Goal: Task Accomplishment & Management: Complete application form

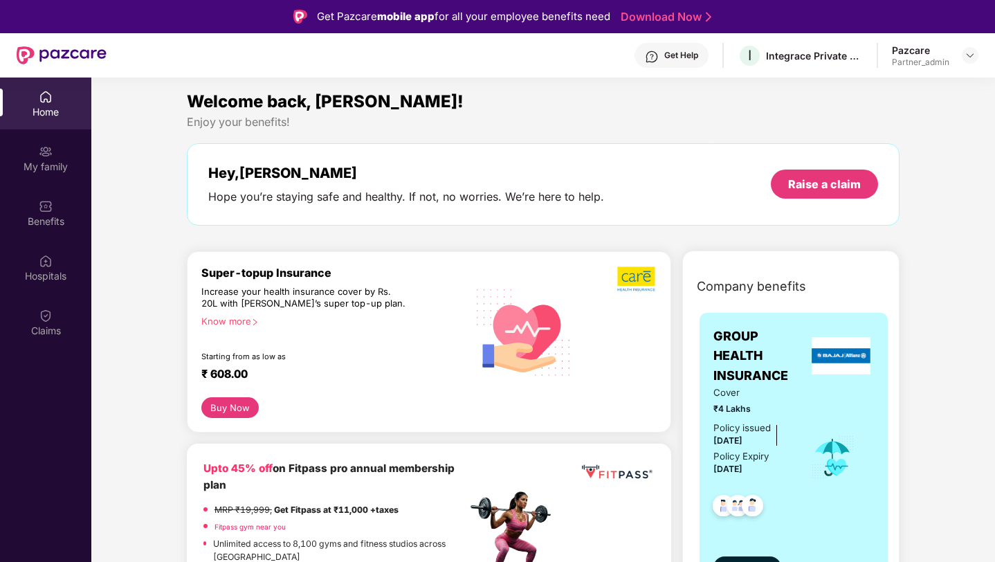
scroll to position [77, 0]
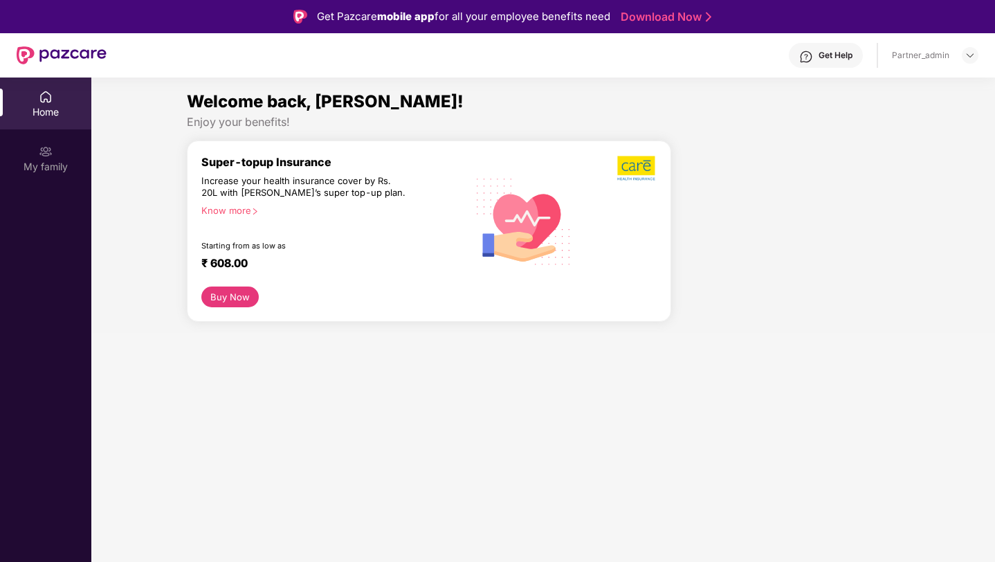
scroll to position [77, 0]
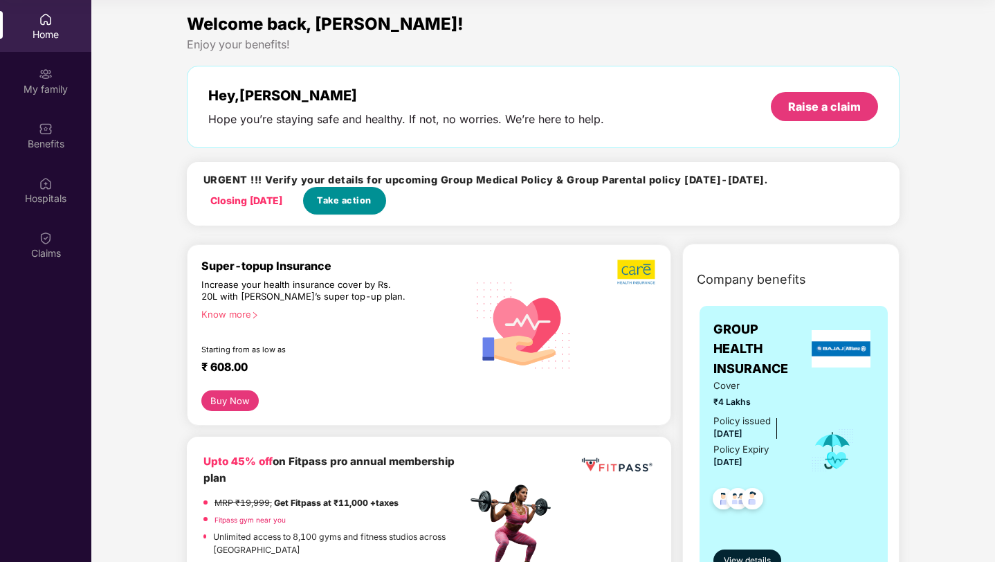
click at [359, 201] on span "Take action" at bounding box center [344, 201] width 55 height 14
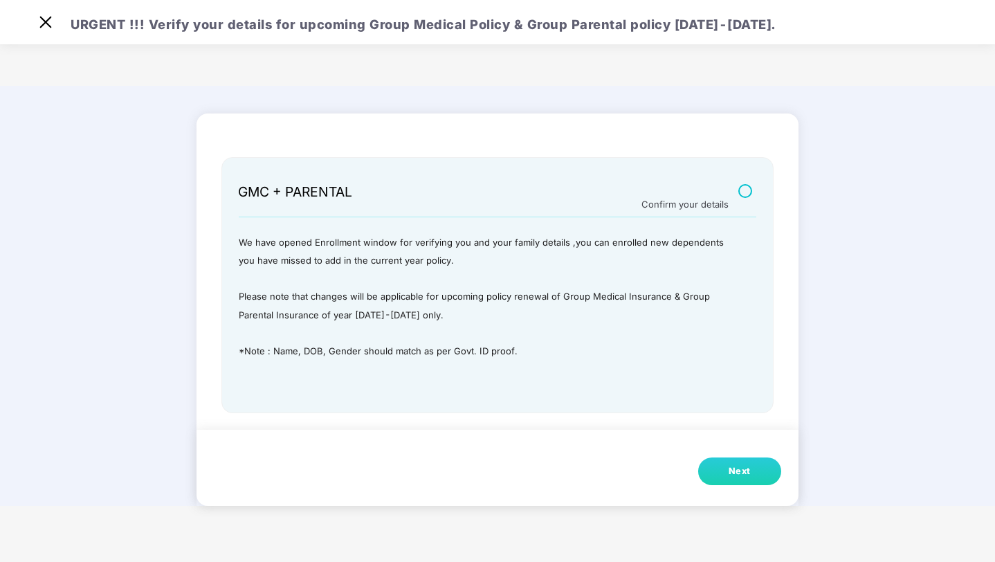
scroll to position [33, 0]
drag, startPoint x: 238, startPoint y: 190, endPoint x: 354, endPoint y: 189, distance: 116.2
click at [354, 189] on div "GMC + PARENTAL" at bounding box center [410, 184] width 345 height 33
click at [738, 472] on div "Next" at bounding box center [739, 471] width 22 height 14
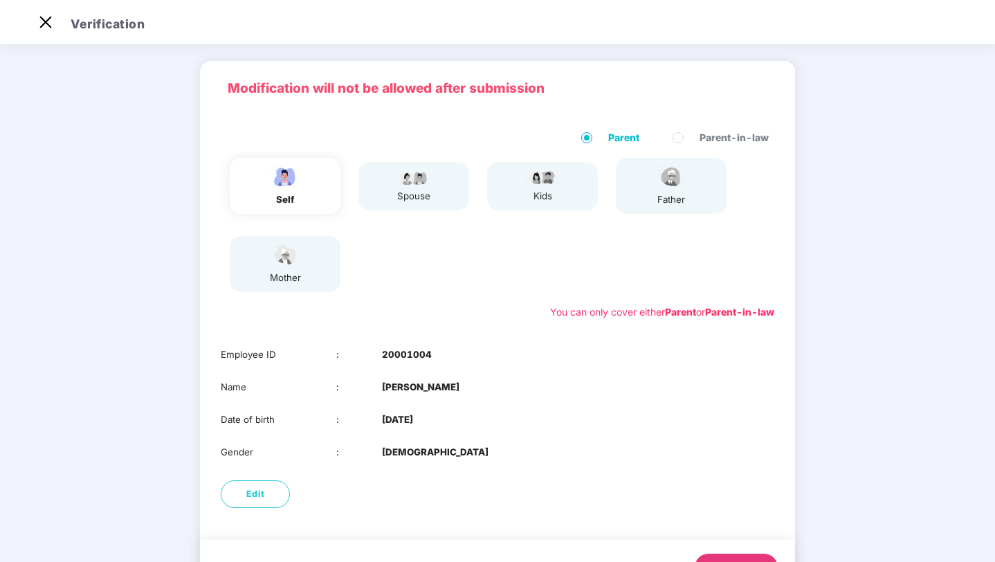
scroll to position [38, 0]
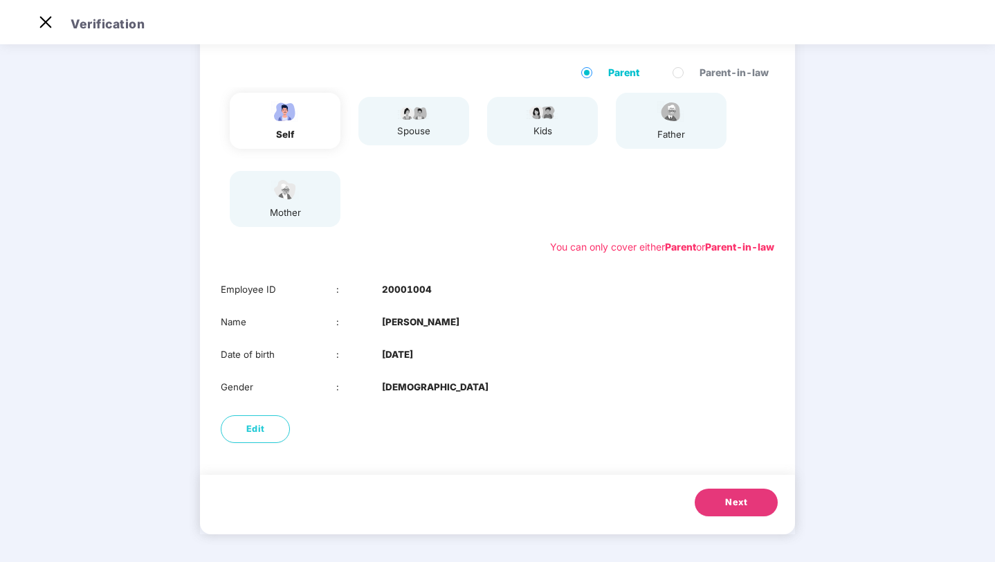
click at [729, 504] on span "Next" at bounding box center [736, 502] width 22 height 14
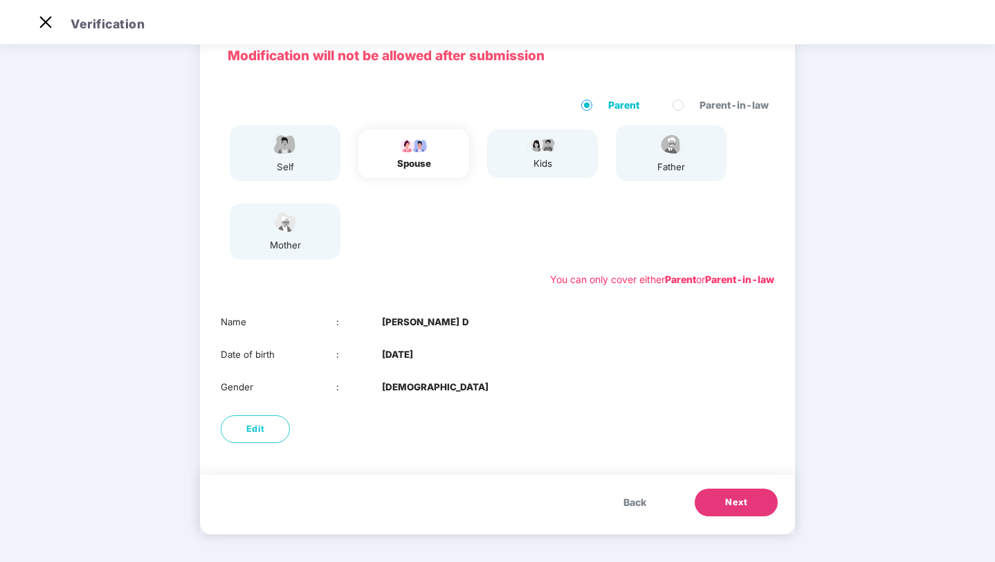
click at [729, 504] on span "Next" at bounding box center [736, 502] width 22 height 14
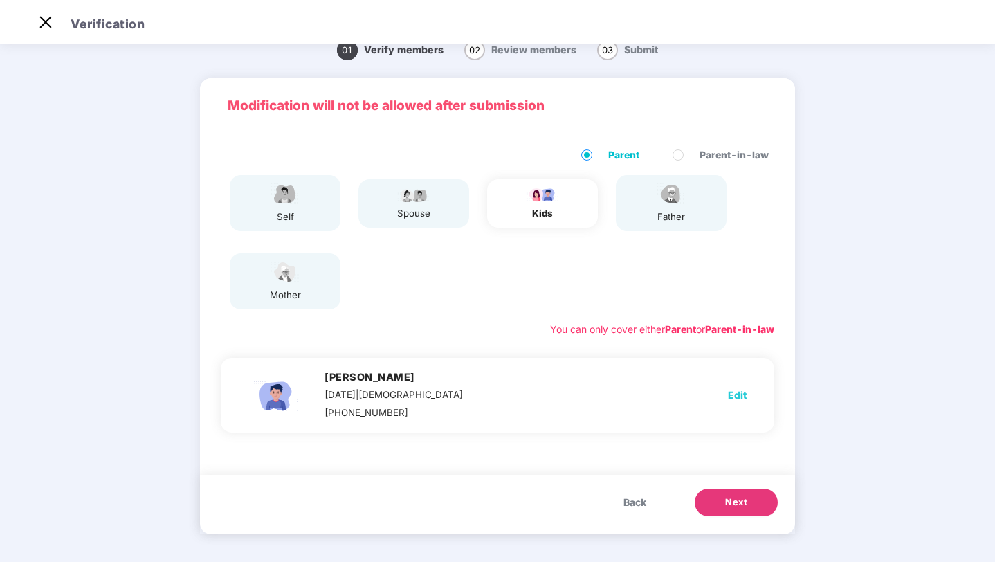
scroll to position [20, 0]
click at [729, 504] on span "Next" at bounding box center [736, 502] width 22 height 14
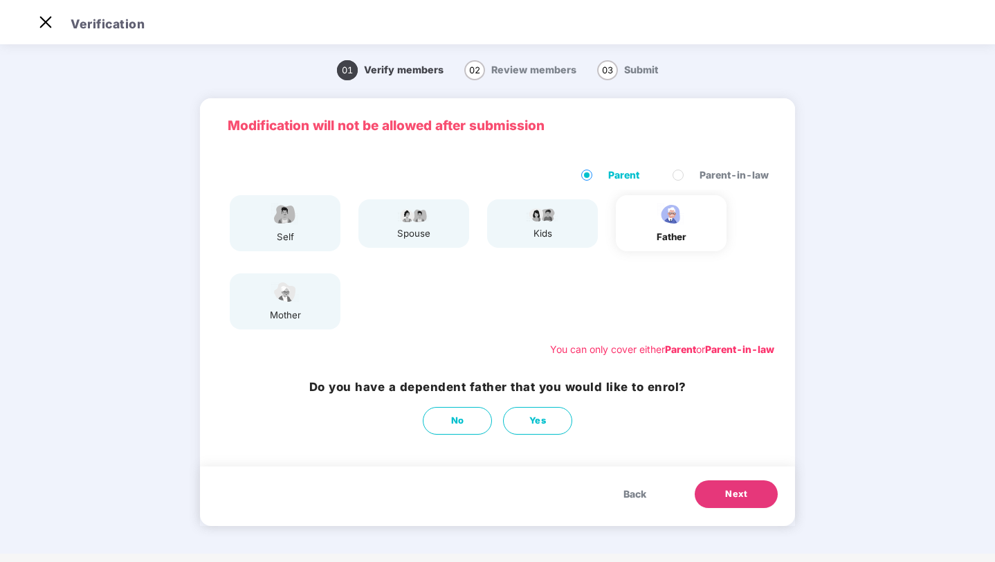
scroll to position [0, 0]
click at [729, 504] on button "Next" at bounding box center [736, 494] width 83 height 28
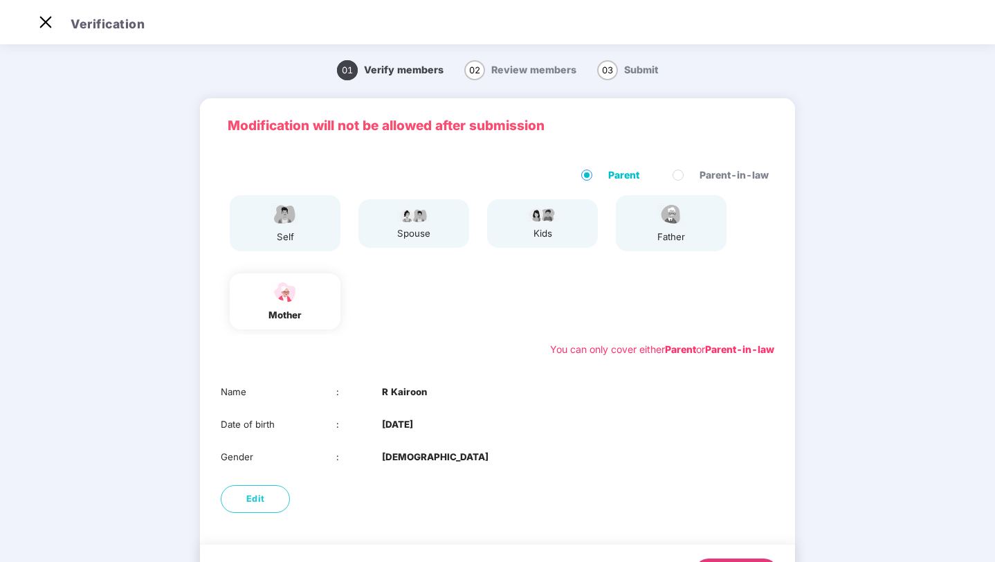
scroll to position [70, 0]
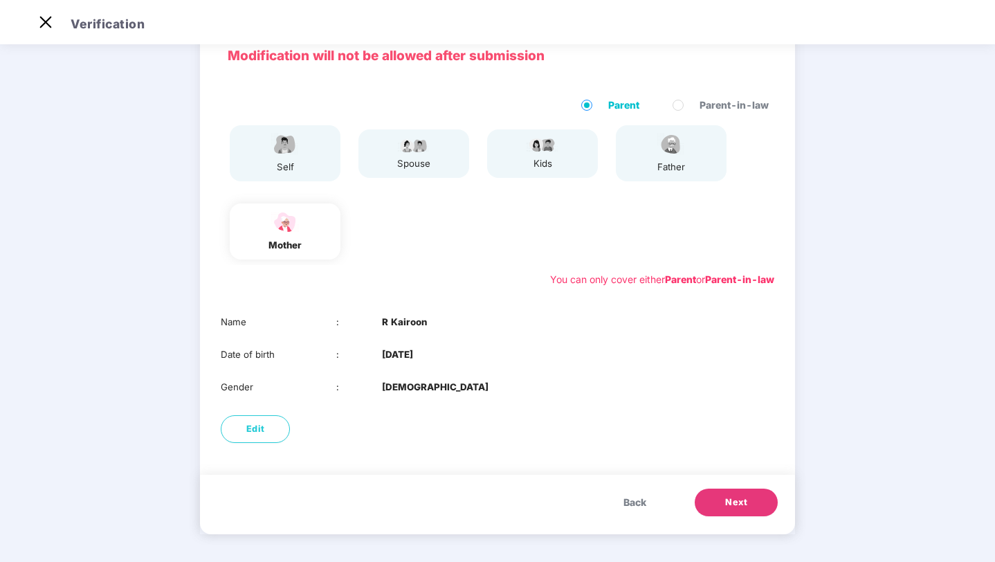
click at [426, 163] on div "spouse" at bounding box center [413, 163] width 35 height 15
click at [539, 149] on img at bounding box center [542, 144] width 35 height 17
click at [681, 163] on div "father" at bounding box center [671, 167] width 35 height 15
click at [625, 501] on span "Back" at bounding box center [634, 502] width 23 height 15
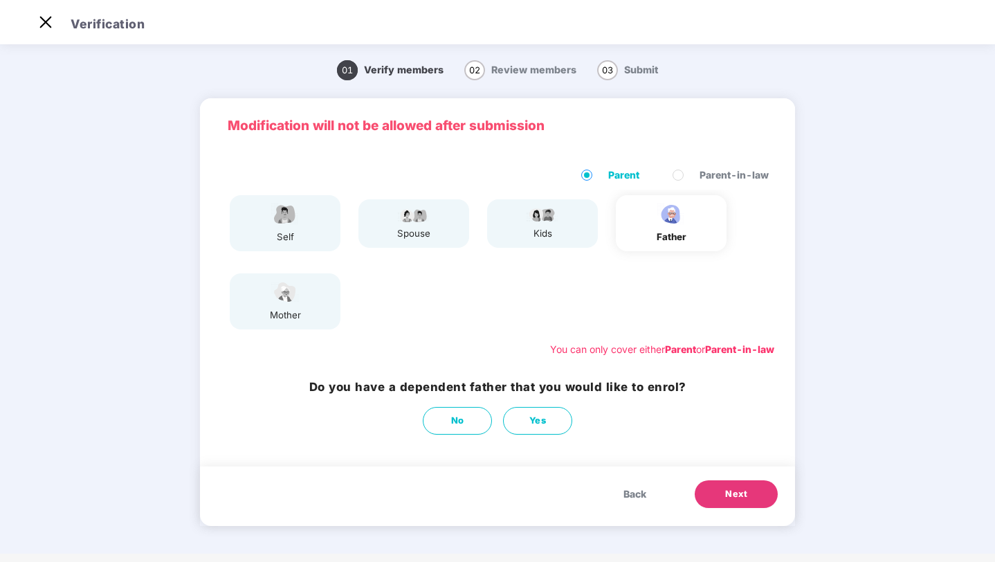
click at [752, 495] on button "Next" at bounding box center [736, 494] width 83 height 28
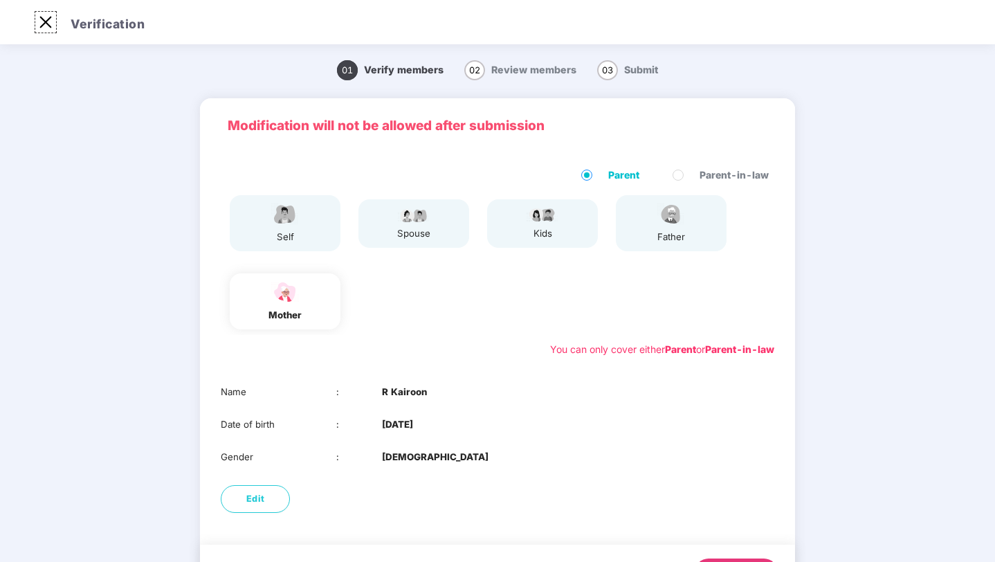
click at [50, 24] on img at bounding box center [46, 22] width 22 height 22
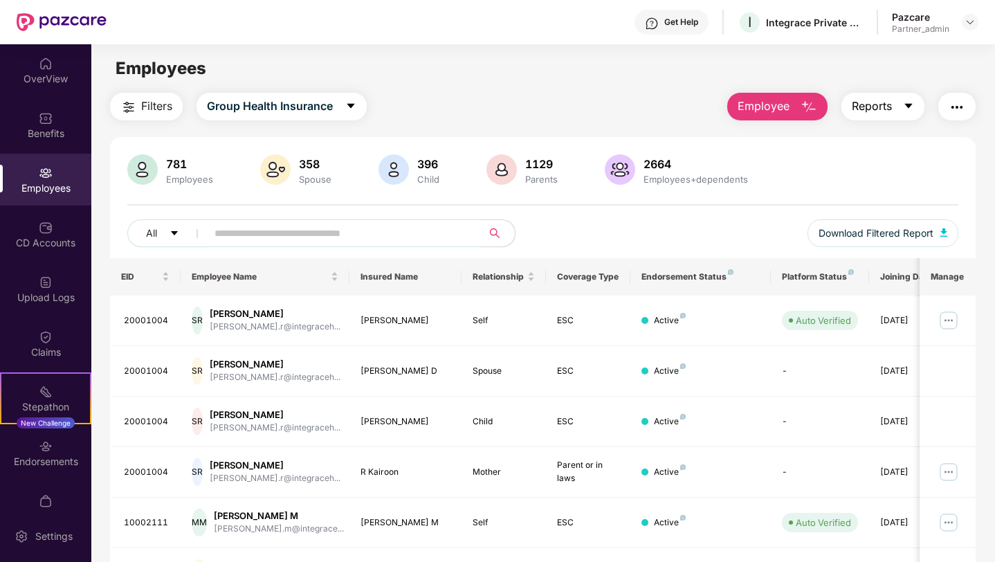
click at [890, 104] on span "Reports" at bounding box center [872, 106] width 40 height 17
